Goal: Task Accomplishment & Management: Use online tool/utility

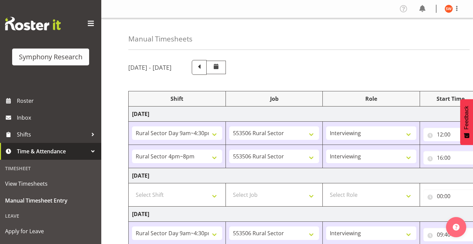
select select "81561"
select select "10587"
select select "47"
select select "81298"
select select "10587"
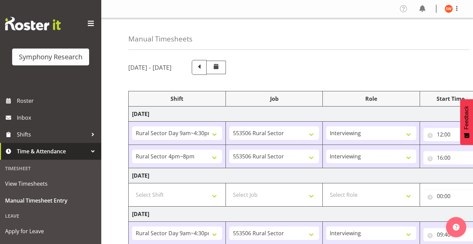
select select "47"
select select "81561"
select select "10587"
select select "47"
select select "81298"
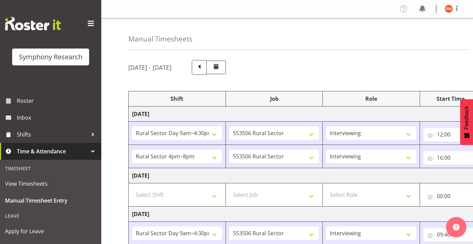
select select "10587"
select select "47"
select select "81298"
select select "10587"
select select "47"
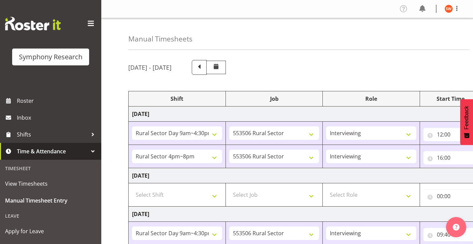
select select "81299"
select select "10587"
select select "47"
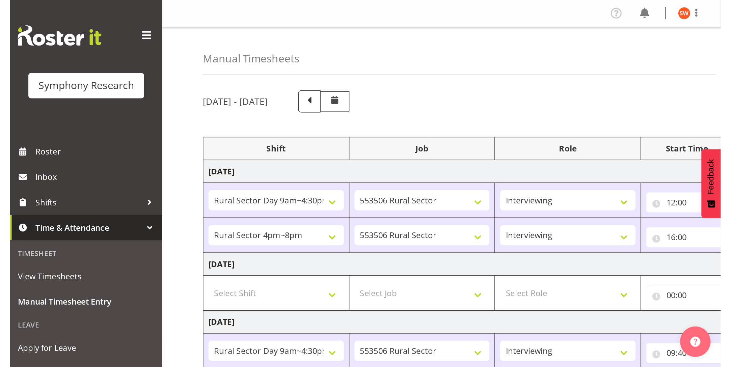
scroll to position [104, 0]
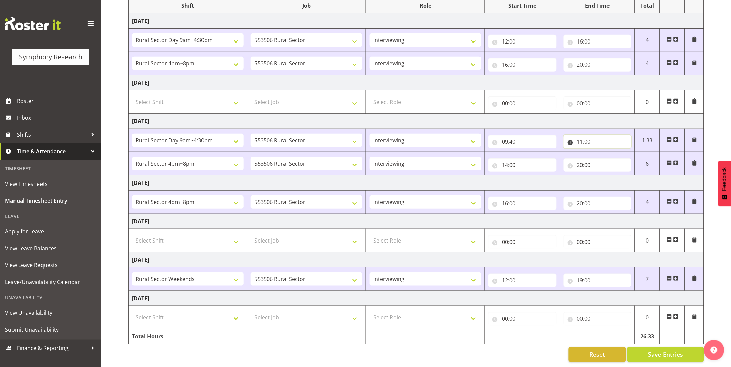
click at [472, 135] on input "11:00" at bounding box center [597, 141] width 68 height 13
click at [472, 152] on select "00 01 02 03 04 05 06 07 08 09 10 11 12 13 14 15 16 17 18 19 20 21 22 23" at bounding box center [609, 158] width 15 height 13
select select "12"
click at [472, 152] on select "00 01 02 03 04 05 06 07 08 09 10 11 12 13 14 15 16 17 18 19 20 21 22 23" at bounding box center [609, 158] width 15 height 13
type input "12:00"
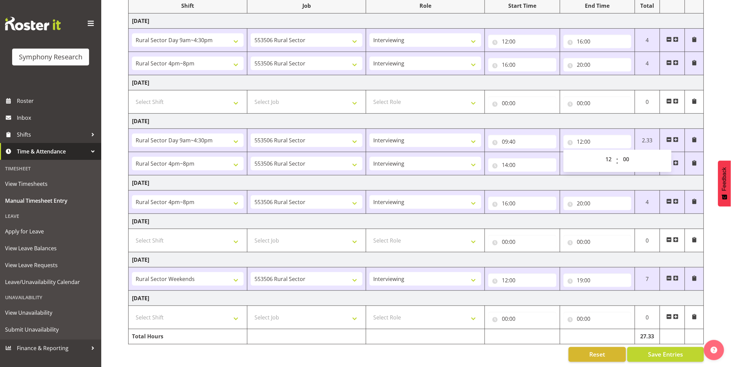
click at [472, 124] on div "[DATE] - [DATE] Shift Job Role Start Time End Time Total [DATE] !!Weekend Resid…" at bounding box center [429, 164] width 602 height 405
click at [472, 244] on span "Save Entries" at bounding box center [665, 354] width 35 height 9
